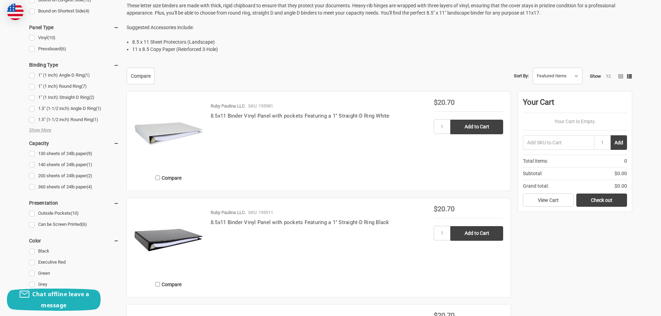
scroll to position [382, 0]
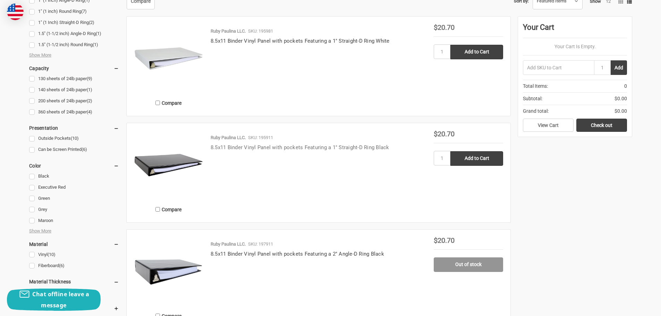
click at [262, 149] on link "8.5x11 Binder Vinyl Panel with pockets Featuring a 1" Straight-D Ring Black" at bounding box center [300, 147] width 179 height 6
